Goal: Navigation & Orientation: Find specific page/section

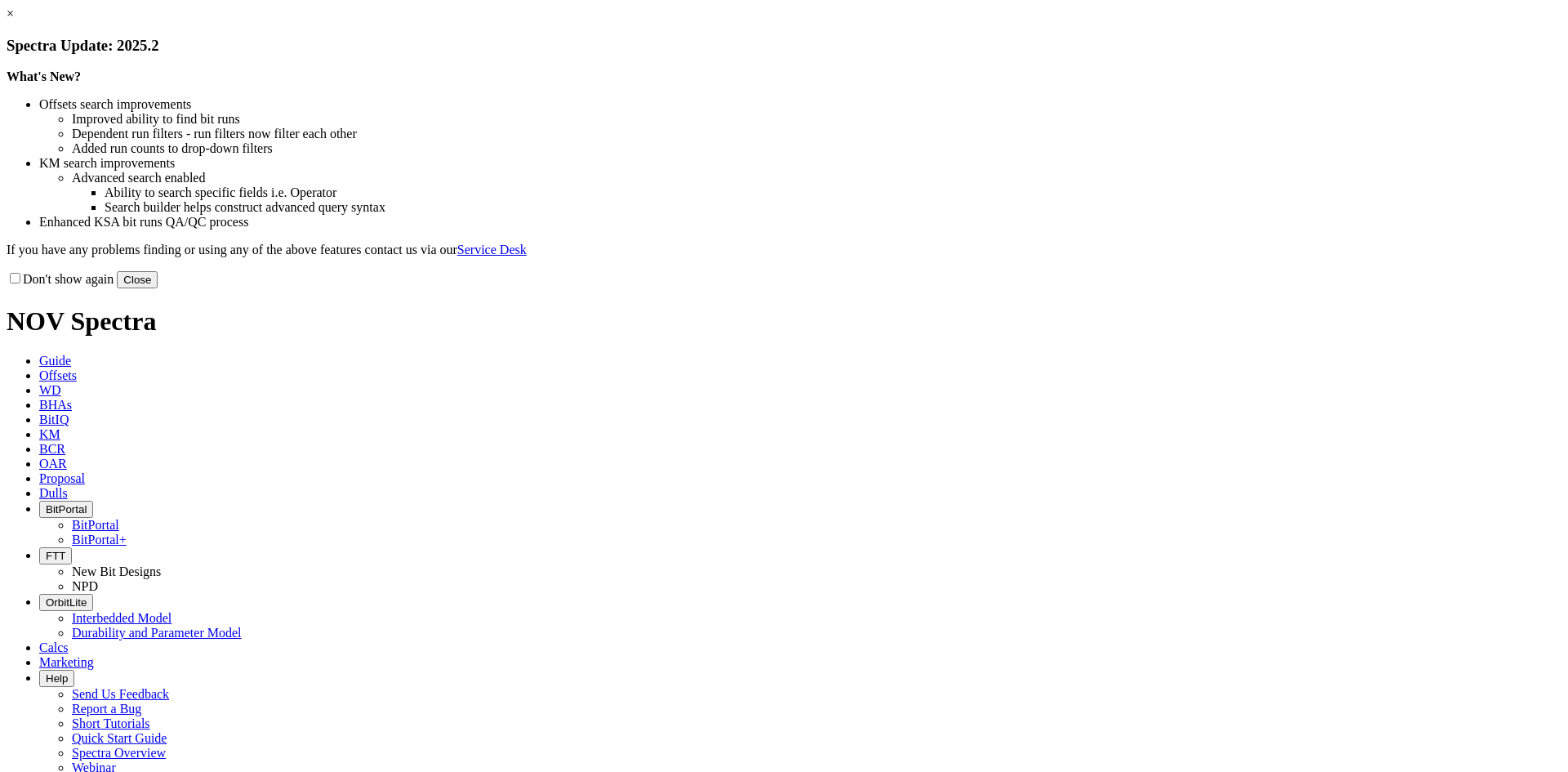
click at [14, 20] on link "×" at bounding box center [10, 13] width 7 height 14
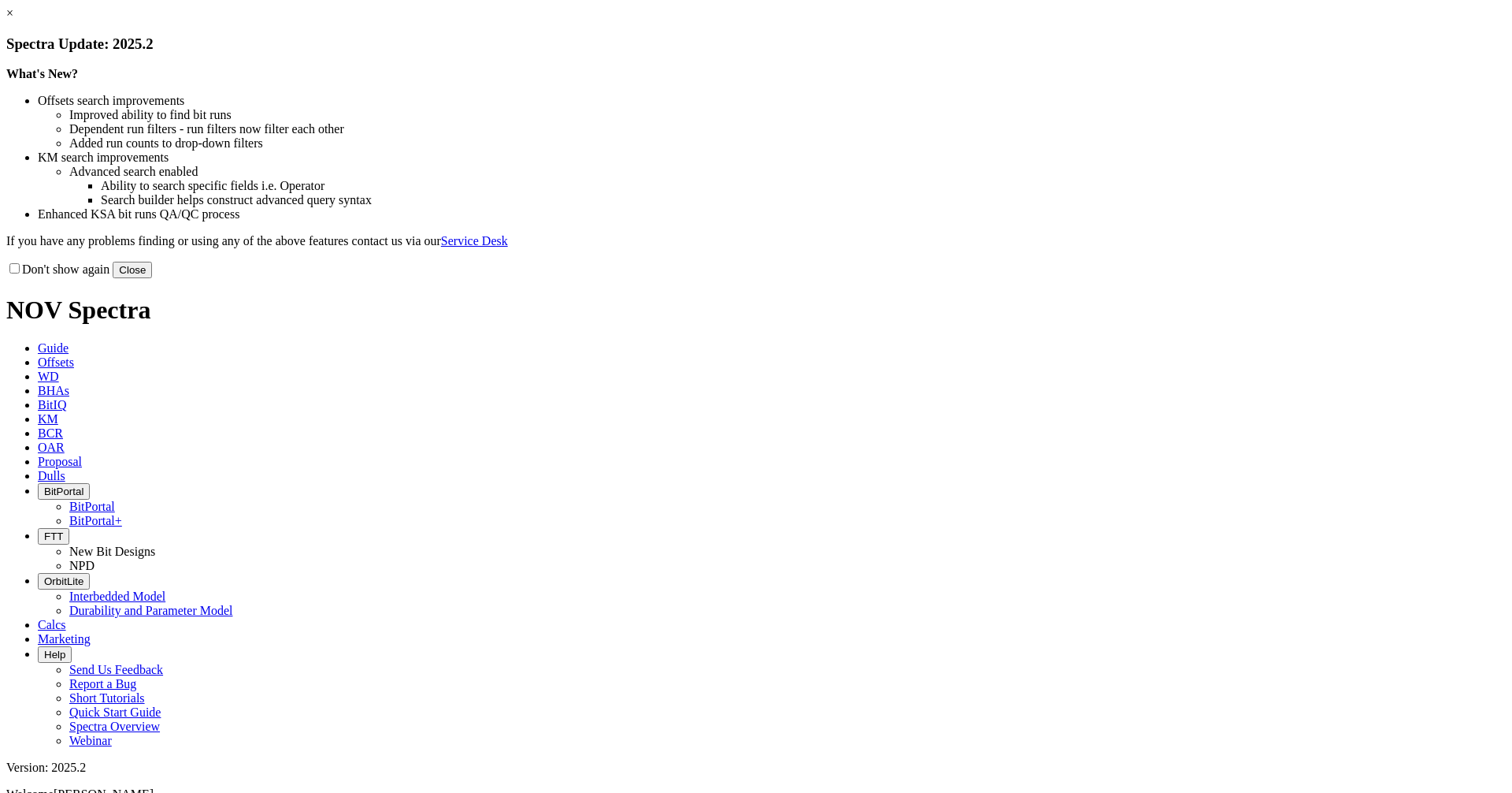
click at [152, 278] on button "Close" at bounding box center [132, 270] width 40 height 17
